Goal: Find specific page/section

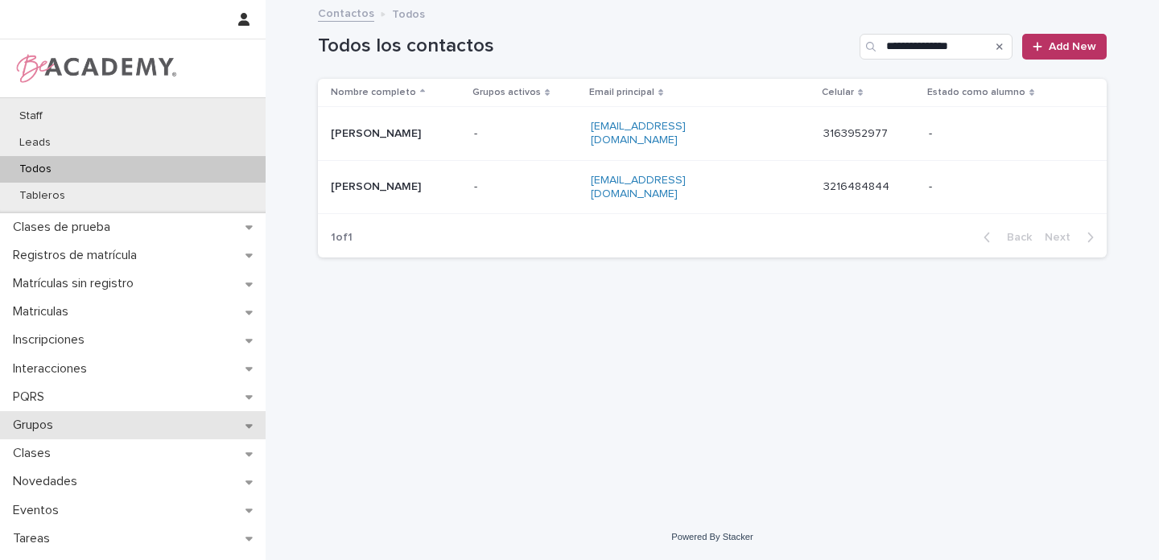
scroll to position [204, 0]
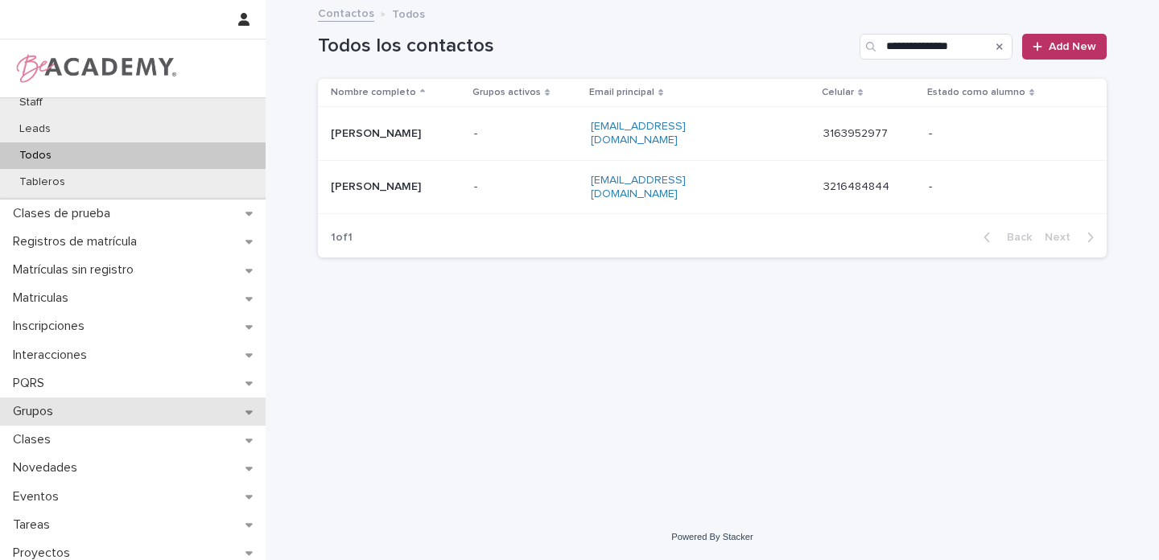
click at [233, 406] on div "Grupos" at bounding box center [133, 411] width 266 height 28
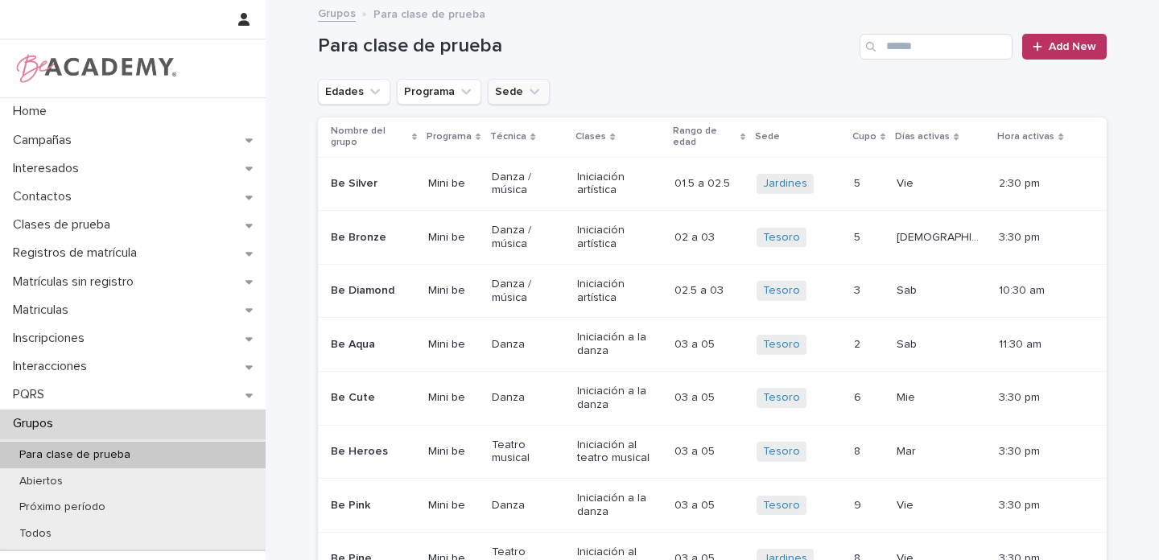
click at [526, 95] on icon "Sede" at bounding box center [534, 92] width 16 height 16
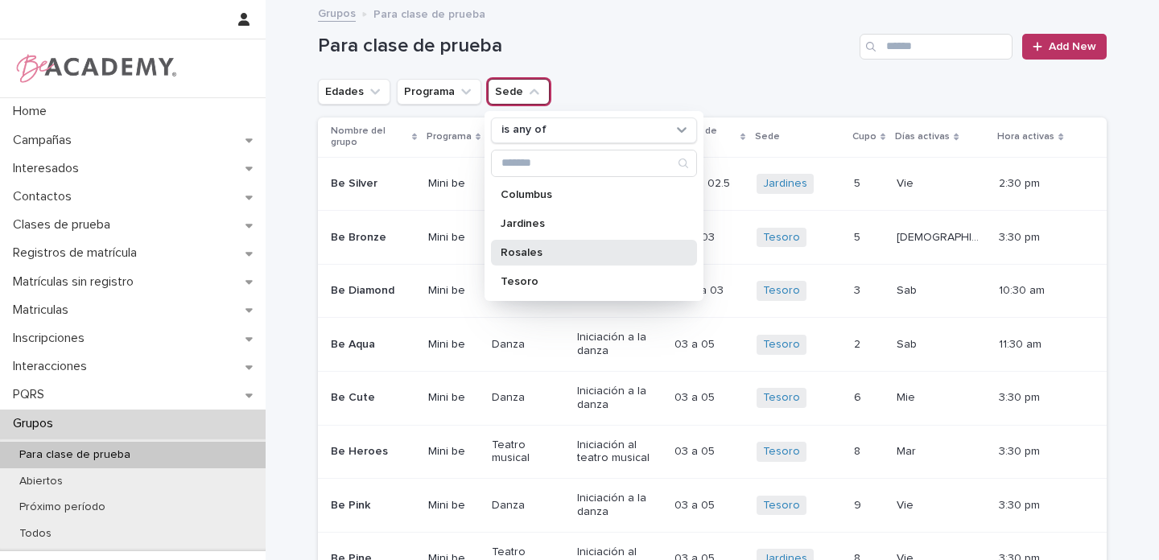
click at [517, 251] on p "Rosales" at bounding box center [585, 252] width 171 height 11
click at [372, 93] on icon "Edades" at bounding box center [375, 92] width 16 height 16
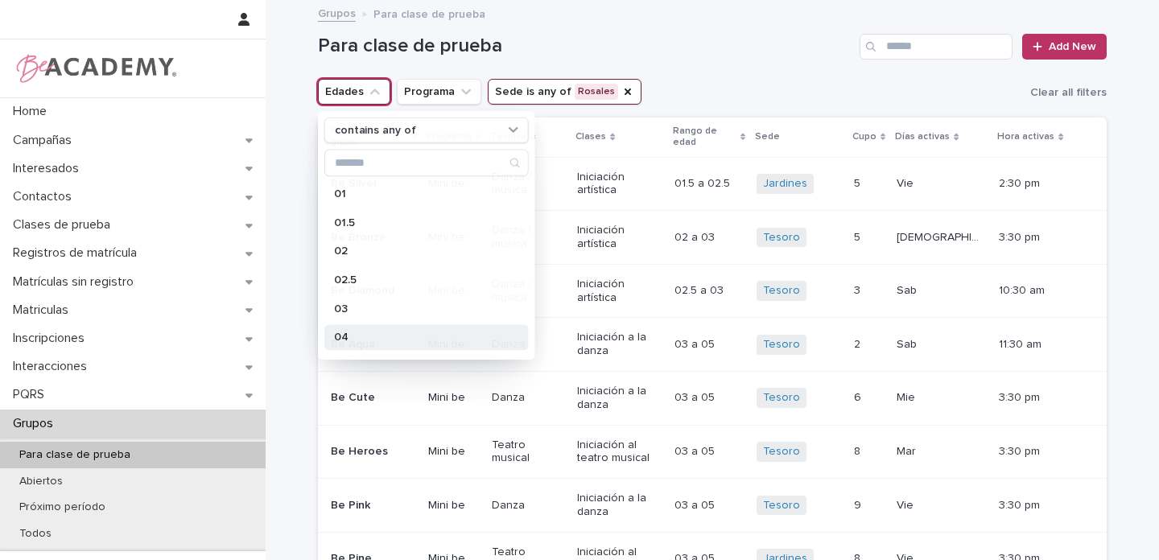
click at [348, 337] on p "04" at bounding box center [418, 336] width 169 height 11
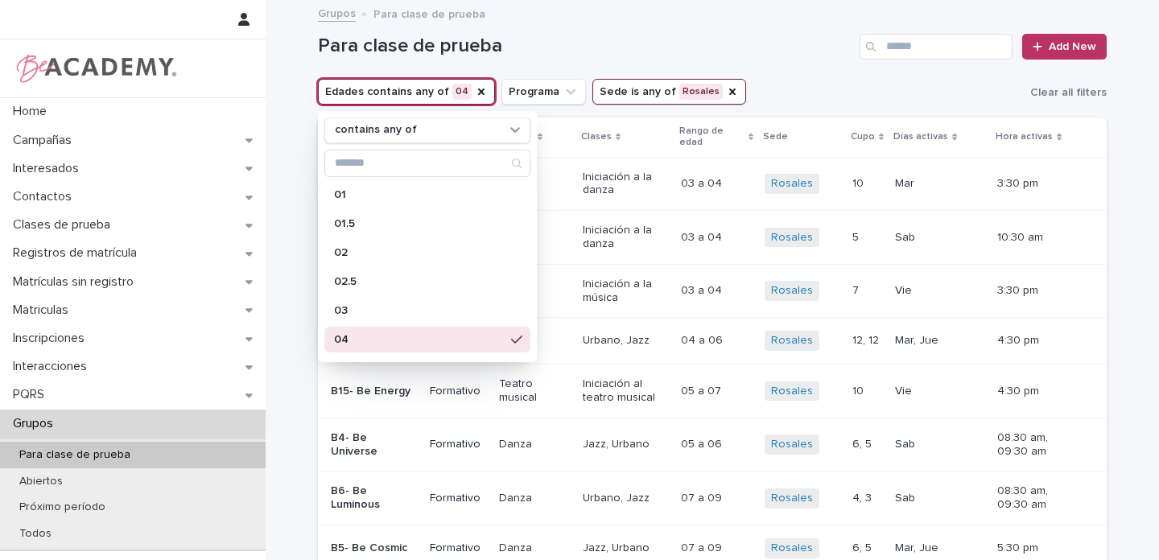
click at [775, 44] on h1 "Para clase de prueba" at bounding box center [585, 46] width 535 height 23
